Goal: Task Accomplishment & Management: Manage account settings

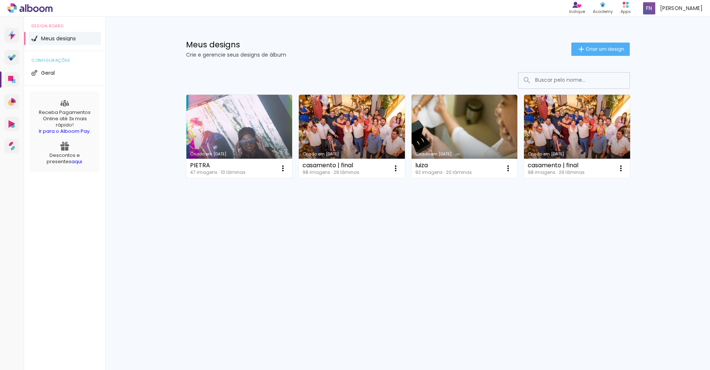
click at [225, 135] on link "Criado em [DATE]" at bounding box center [239, 137] width 106 height 84
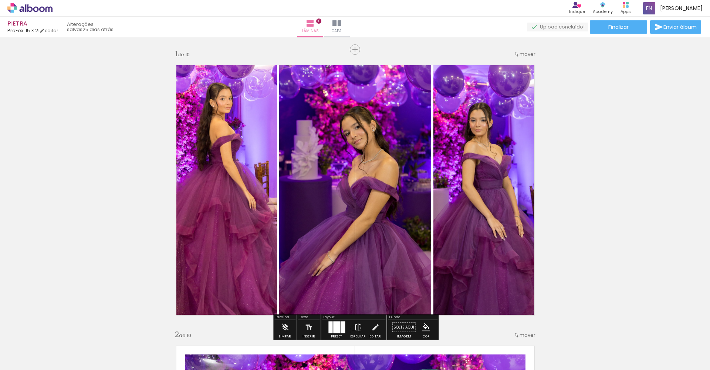
click at [14, 25] on div "PIETRA" at bounding box center [32, 24] width 51 height 7
click at [56, 32] on link "editar" at bounding box center [49, 30] width 18 height 6
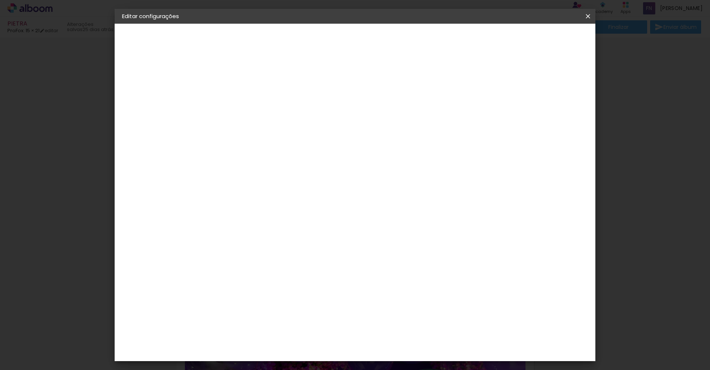
click at [0, 0] on slot "PIETRA" at bounding box center [0, 0] width 0 height 0
click at [243, 100] on input "PIETRA" at bounding box center [243, 99] width 0 height 11
drag, startPoint x: 367, startPoint y: 100, endPoint x: 319, endPoint y: 102, distance: 47.7
click at [264, 102] on div at bounding box center [243, 100] width 42 height 56
click at [0, 0] on slot "Avançar" at bounding box center [0, 0] width 0 height 0
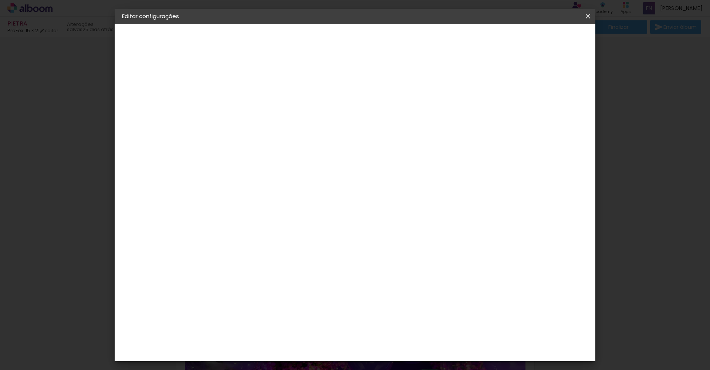
click at [585, 18] on iron-icon at bounding box center [587, 16] width 9 height 7
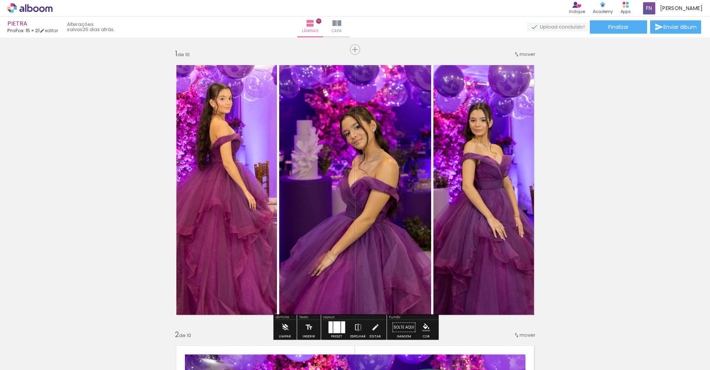
scroll to position [0, 0]
click at [59, 34] on div "PIETRA ProFox: 15 × 21 editar 25 dias atrás. Lâminas 10 Capa Finalizar Enviar á…" at bounding box center [355, 18] width 710 height 37
click at [58, 31] on link "editar" at bounding box center [49, 30] width 18 height 6
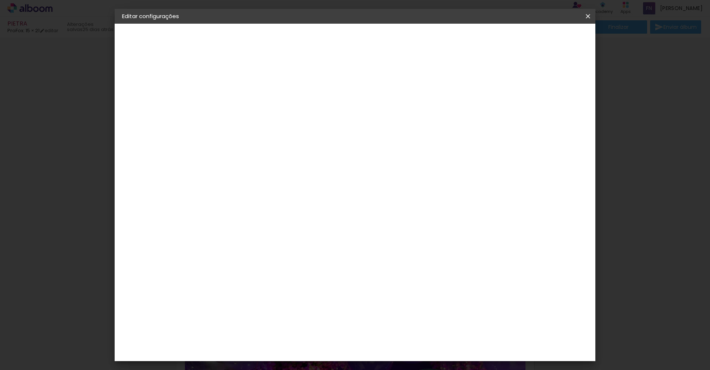
click at [0, 0] on slot "PIETRA" at bounding box center [0, 0] width 0 height 0
drag, startPoint x: 394, startPoint y: 103, endPoint x: 295, endPoint y: 98, distance: 98.5
click at [275, 87] on div "Informações Dê um título ao seu álbum. Avançar" at bounding box center [243, 55] width 64 height 63
type input "[MEDICAL_DATA]"
type paper-input "[MEDICAL_DATA]"
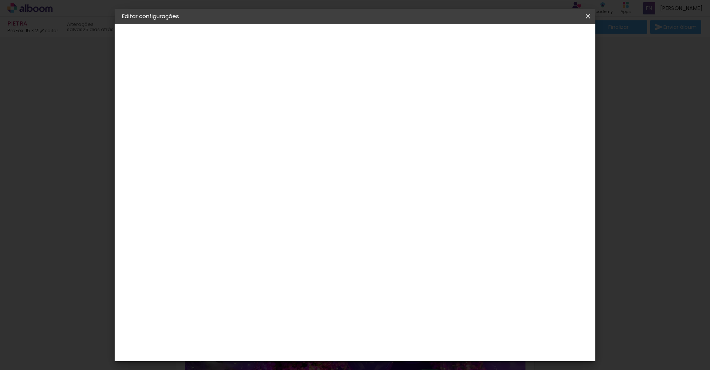
click at [319, 45] on paper-button "Avançar" at bounding box center [300, 39] width 36 height 13
click at [0, 0] on slot "Avançar" at bounding box center [0, 0] width 0 height 0
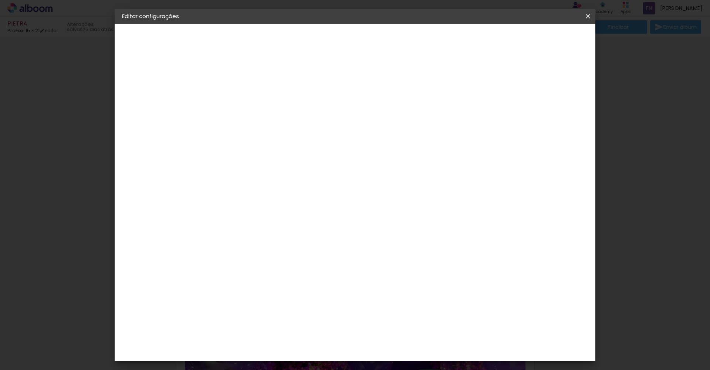
click at [320, 304] on span "15 × 21 cm" at bounding box center [306, 314] width 27 height 20
click at [363, 44] on paper-button "Avançar" at bounding box center [345, 39] width 36 height 13
click at [555, 44] on paper-button "Salvar configurações" at bounding box center [520, 39] width 70 height 13
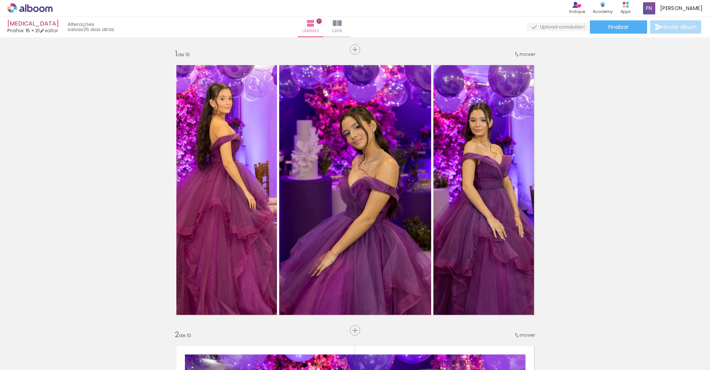
click at [664, 30] on span "Enviar álbum" at bounding box center [679, 26] width 33 height 5
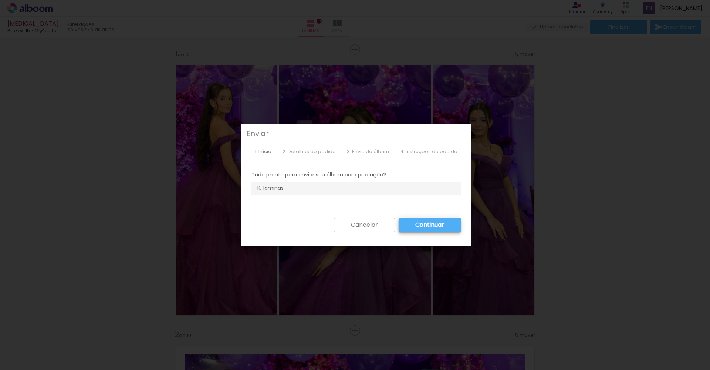
click at [0, 0] on slot "Cancelar" at bounding box center [0, 0] width 0 height 0
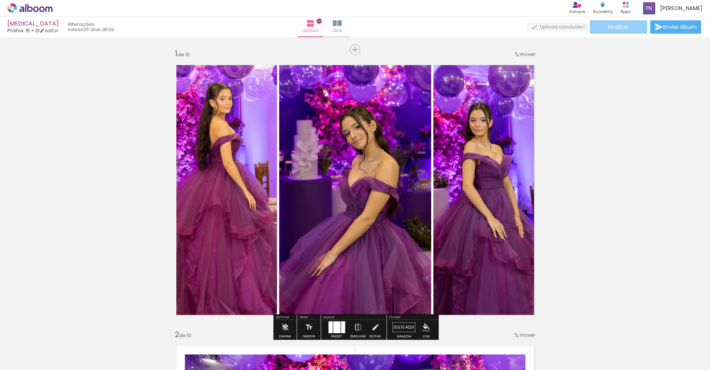
click at [627, 26] on paper-button "Finalizar" at bounding box center [618, 26] width 57 height 13
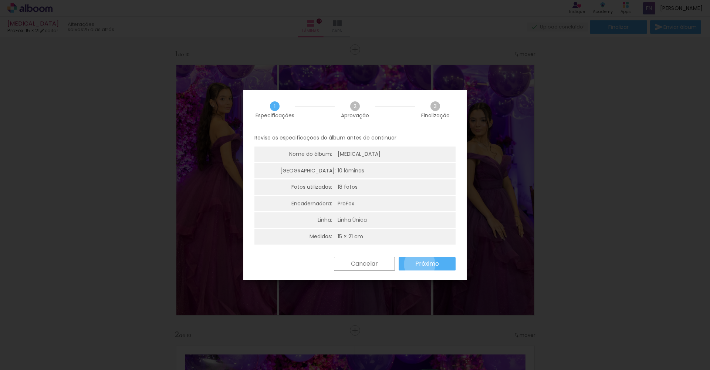
click at [0, 0] on slot "Próximo" at bounding box center [0, 0] width 0 height 0
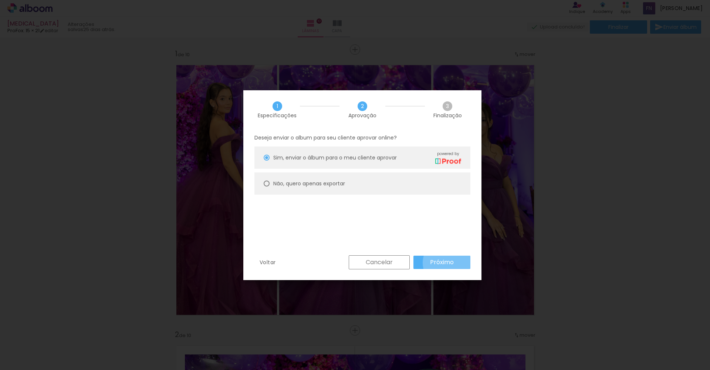
click at [0, 0] on slot "Próximo" at bounding box center [0, 0] width 0 height 0
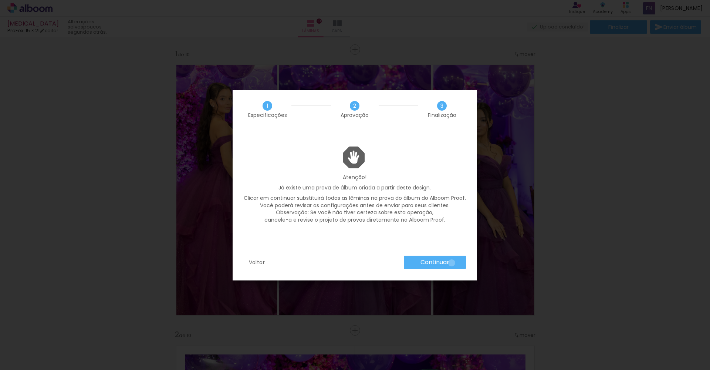
click at [451, 263] on paper-button "Continuar" at bounding box center [435, 261] width 62 height 13
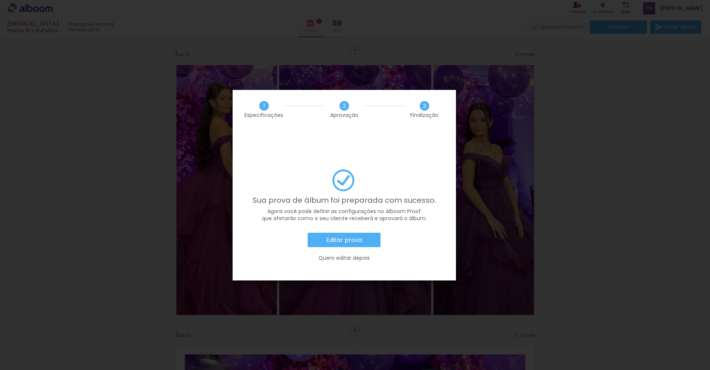
click at [0, 0] on slot "Editar prova" at bounding box center [0, 0] width 0 height 0
